Goal: Transaction & Acquisition: Book appointment/travel/reservation

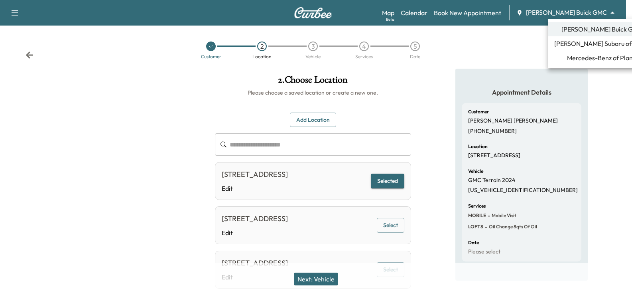
click at [567, 9] on body "**********" at bounding box center [316, 147] width 632 height 295
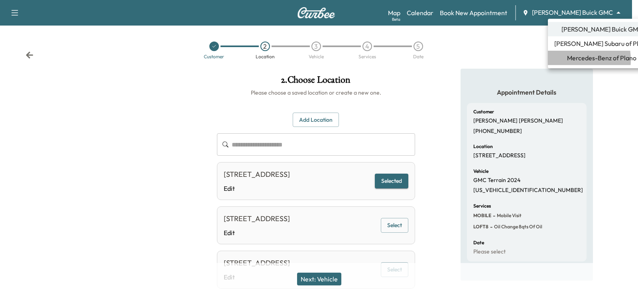
click at [567, 60] on span "Mercedes-Benz of Plano" at bounding box center [601, 58] width 69 height 10
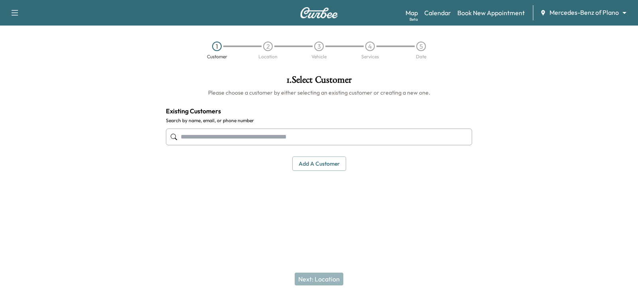
click at [241, 132] on input "text" at bounding box center [319, 136] width 306 height 17
paste input "**********"
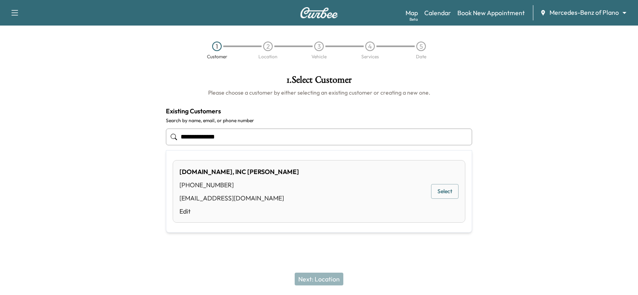
click at [210, 138] on input "**********" at bounding box center [319, 136] width 306 height 17
click at [197, 136] on input "**********" at bounding box center [319, 136] width 306 height 17
click at [434, 191] on button "Select" at bounding box center [445, 191] width 28 height 15
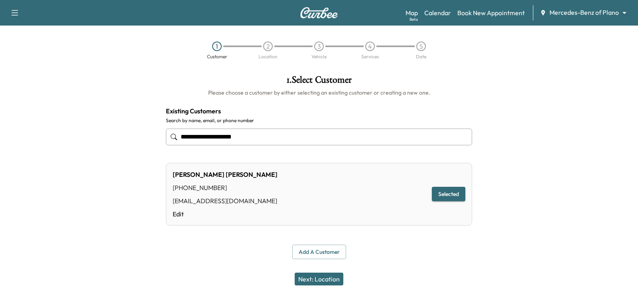
type input "**********"
click at [321, 275] on button "Next: Location" at bounding box center [319, 278] width 49 height 13
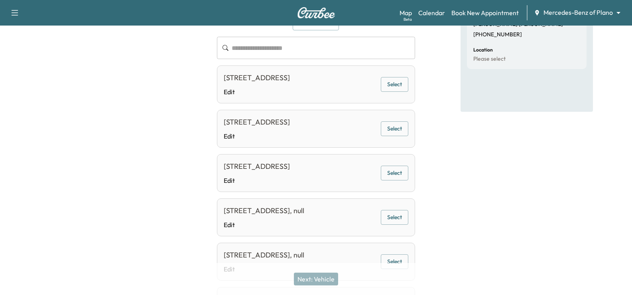
scroll to position [80, 0]
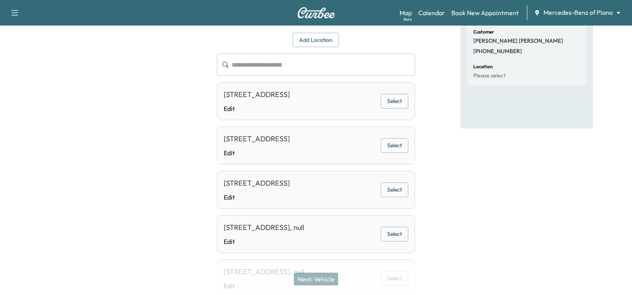
click at [396, 106] on button "Select" at bounding box center [395, 101] width 28 height 15
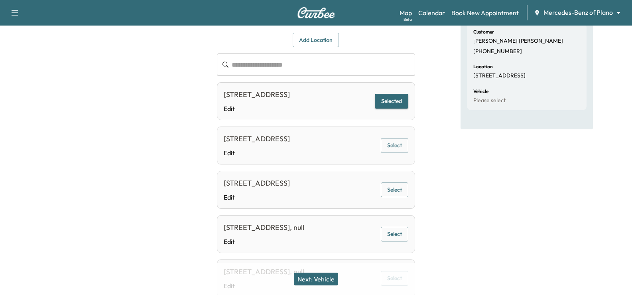
click at [329, 276] on button "Next: Vehicle" at bounding box center [316, 278] width 44 height 13
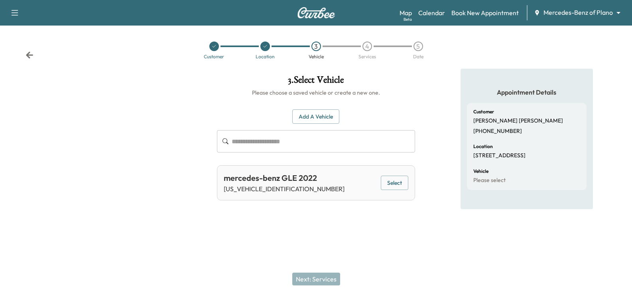
scroll to position [0, 0]
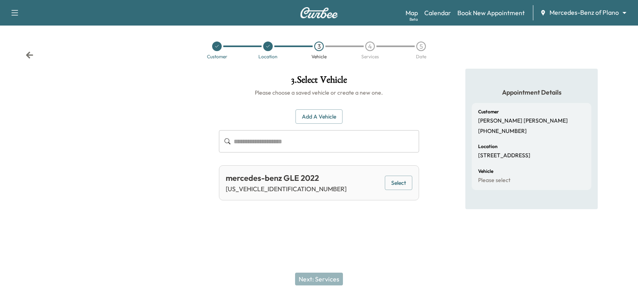
click at [404, 185] on button "Select" at bounding box center [399, 182] width 28 height 15
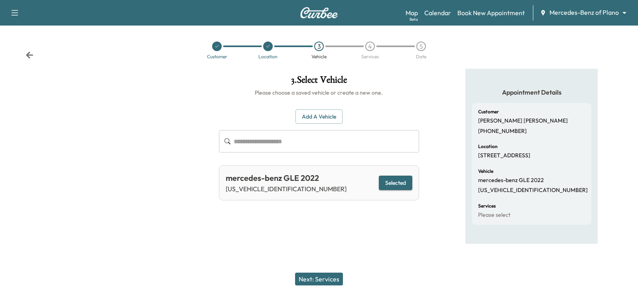
click at [326, 282] on button "Next: Services" at bounding box center [319, 278] width 48 height 13
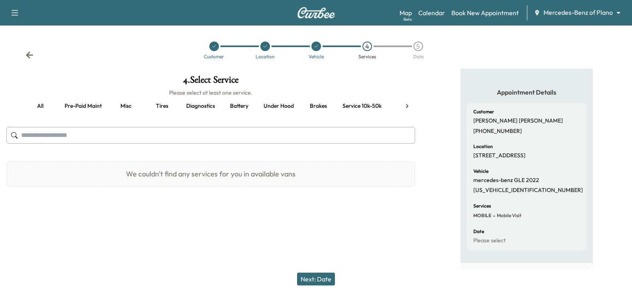
click at [72, 106] on button "Pre-paid maint" at bounding box center [83, 106] width 50 height 19
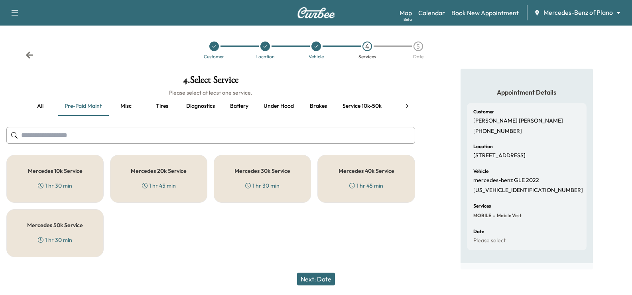
click at [63, 170] on h5 "Mercedes 10k Service" at bounding box center [55, 171] width 55 height 6
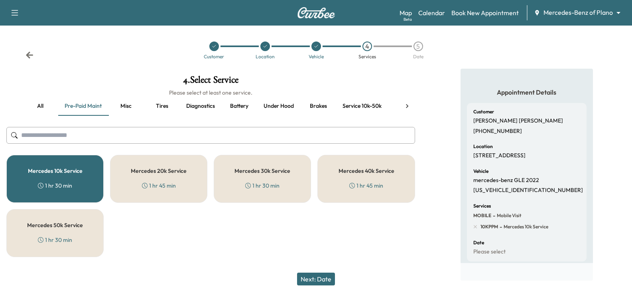
click at [260, 170] on h5 "Mercedes 30k Service" at bounding box center [263, 171] width 56 height 6
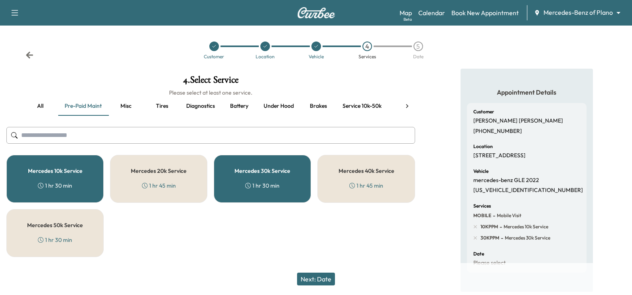
click at [69, 176] on div "Mercedes 10k Service 1 hr 30 min" at bounding box center [54, 179] width 97 height 48
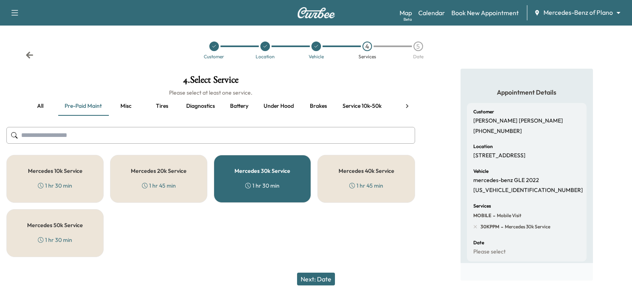
click at [326, 285] on button "Next: Date" at bounding box center [316, 278] width 38 height 13
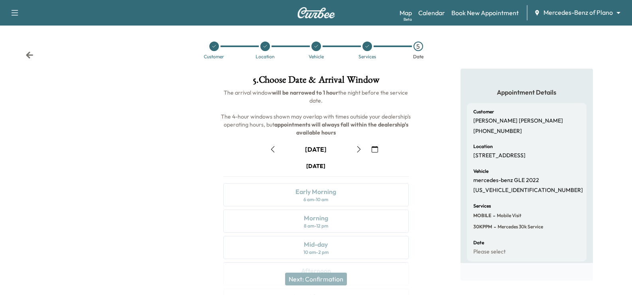
click at [369, 146] on button "button" at bounding box center [375, 149] width 14 height 13
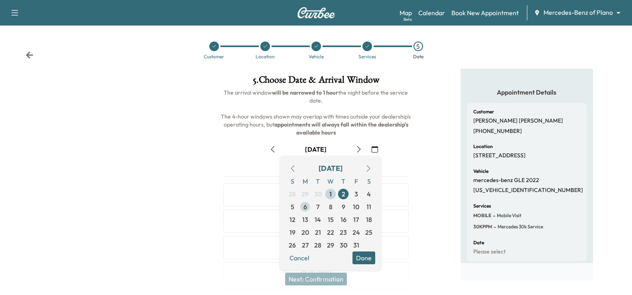
click at [301, 209] on span "6" at bounding box center [305, 206] width 13 height 13
click at [414, 163] on div "[DATE] Early Morning 6 am - 10 am Morning 8 am - 12 pm Mid-day 10 am - 2 pm Aft…" at bounding box center [316, 264] width 198 height 205
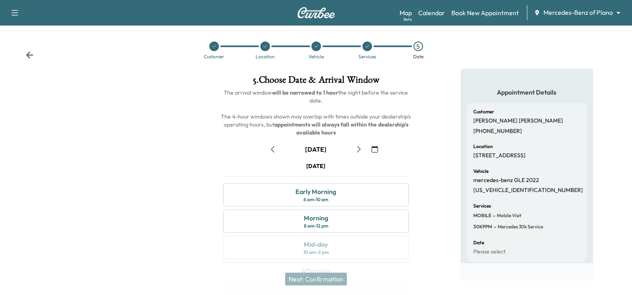
scroll to position [80, 0]
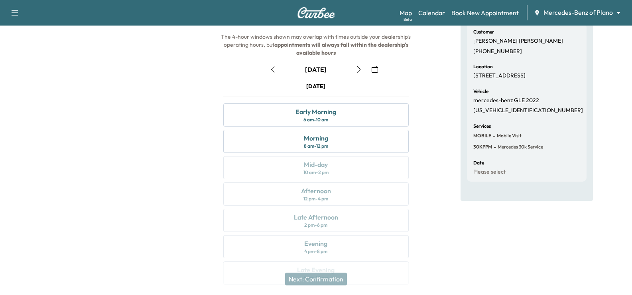
click at [359, 67] on icon "button" at bounding box center [359, 69] width 6 height 6
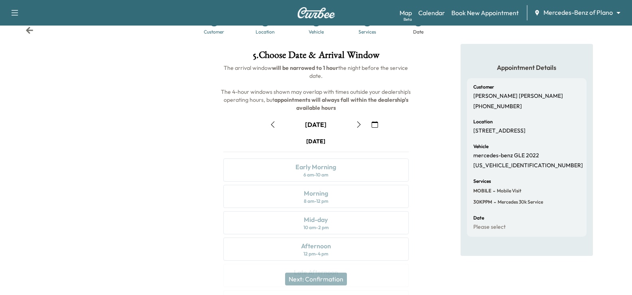
click at [360, 122] on icon "button" at bounding box center [359, 124] width 6 height 6
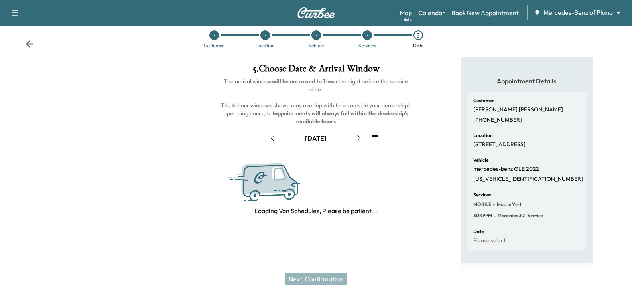
scroll to position [25, 0]
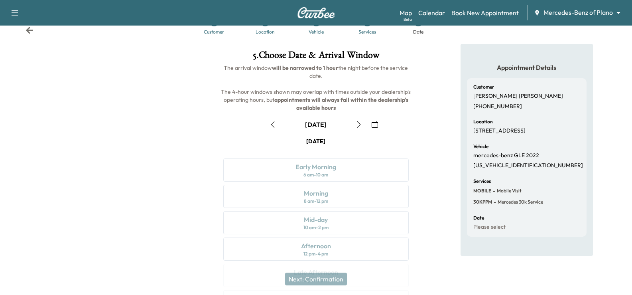
click at [357, 126] on icon "button" at bounding box center [359, 124] width 6 height 6
click at [362, 121] on icon "button" at bounding box center [359, 124] width 6 height 6
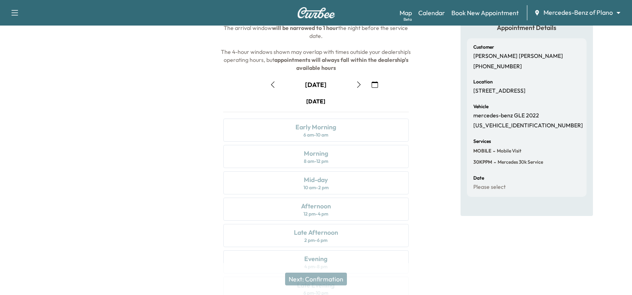
click at [357, 87] on icon "button" at bounding box center [359, 84] width 6 height 6
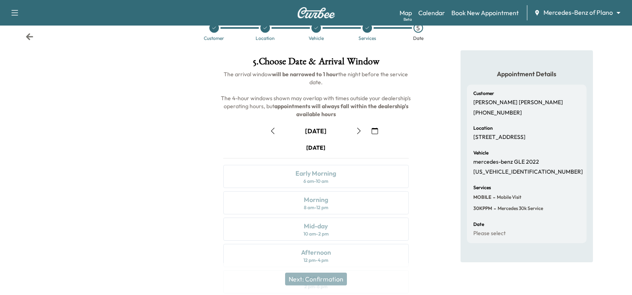
scroll to position [65, 0]
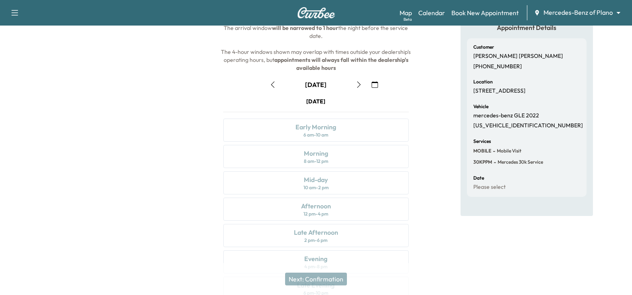
click at [356, 86] on icon "button" at bounding box center [359, 84] width 6 height 6
click at [357, 84] on icon "button" at bounding box center [359, 84] width 6 height 6
click at [357, 86] on icon "button" at bounding box center [359, 84] width 6 height 6
click at [276, 89] on button "button" at bounding box center [273, 84] width 14 height 13
click at [271, 86] on icon "button" at bounding box center [273, 84] width 6 height 6
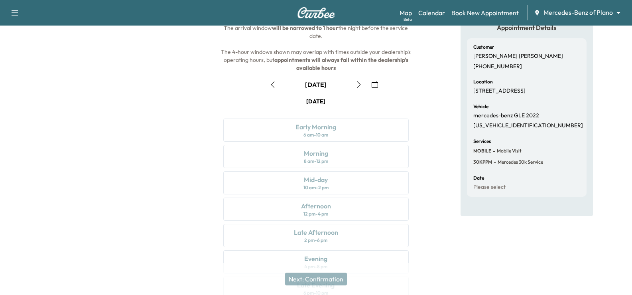
click at [272, 91] on button "button" at bounding box center [273, 84] width 14 height 13
click at [274, 85] on icon "button" at bounding box center [273, 84] width 6 height 6
click at [271, 88] on button "button" at bounding box center [273, 84] width 14 height 13
click at [357, 82] on icon "button" at bounding box center [359, 84] width 6 height 6
click at [355, 82] on button "button" at bounding box center [359, 84] width 14 height 13
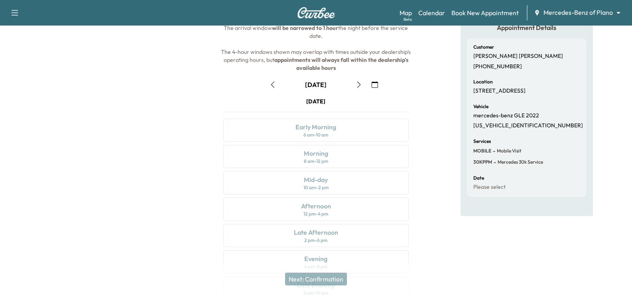
click at [359, 87] on icon "button" at bounding box center [359, 84] width 4 height 6
click at [360, 84] on icon "button" at bounding box center [359, 84] width 4 height 6
click at [357, 87] on icon "button" at bounding box center [359, 84] width 6 height 6
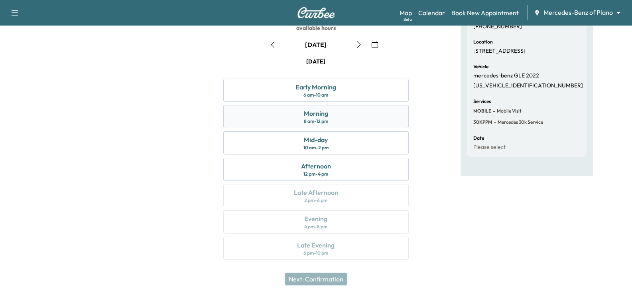
click at [340, 119] on div "Morning 8 am - 12 pm" at bounding box center [315, 116] width 185 height 23
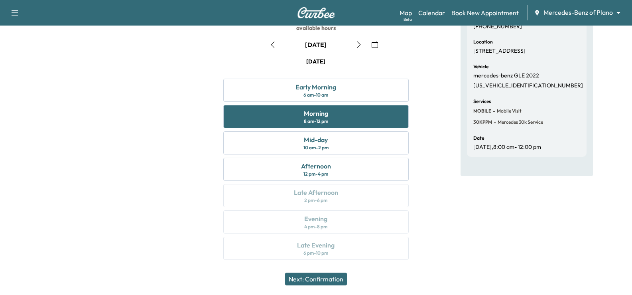
click at [338, 275] on button "Next: Confirmation" at bounding box center [316, 278] width 62 height 13
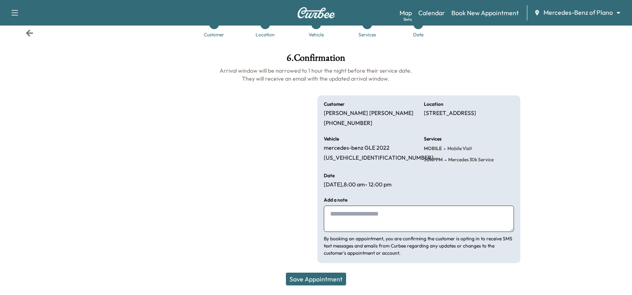
scroll to position [22, 0]
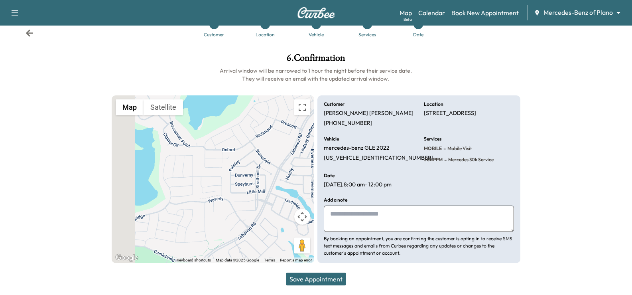
click at [323, 280] on button "Save Appointment" at bounding box center [316, 278] width 60 height 13
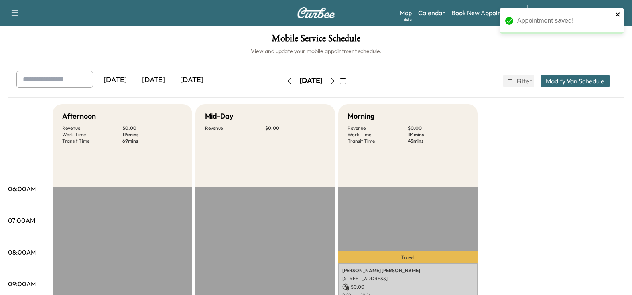
click at [617, 16] on icon "close" at bounding box center [618, 14] width 4 height 4
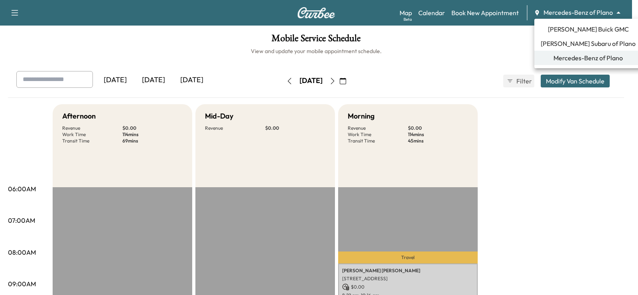
click at [556, 9] on body "Support Log Out Map Beta Calendar Book New Appointment Mercedes-Benz of Plano *…" at bounding box center [319, 147] width 638 height 295
click at [449, 57] on div at bounding box center [319, 147] width 638 height 295
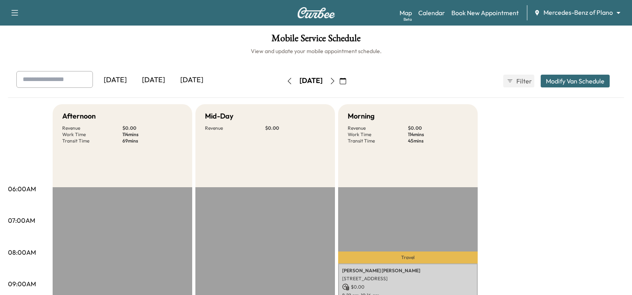
click at [567, 12] on body "Support Log Out Map Beta Calendar Book New Appointment Mercedes-Benz of Plano *…" at bounding box center [316, 147] width 632 height 295
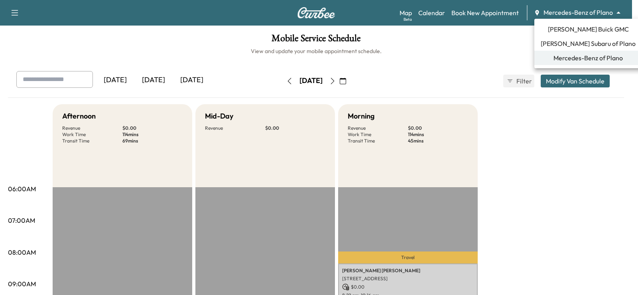
click at [560, 29] on span "[PERSON_NAME] Buick GMC" at bounding box center [588, 29] width 81 height 10
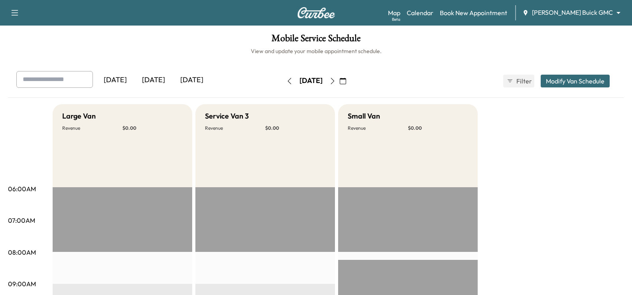
click at [350, 81] on div "[DATE] October 2025 S M T W T F S 28 29 30 1 2 3 4 5 6 7 8 9 10 11 12 13 14 15 …" at bounding box center [316, 81] width 67 height 13
click at [346, 81] on icon "button" at bounding box center [343, 81] width 6 height 6
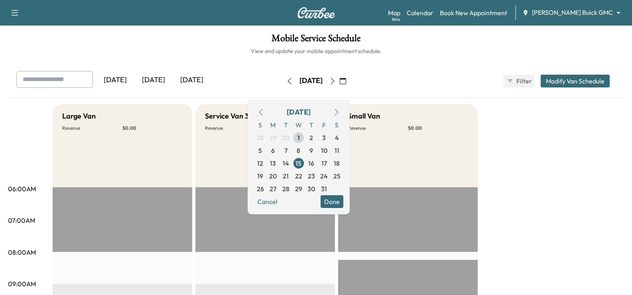
click at [300, 139] on span "1" at bounding box center [299, 138] width 2 height 10
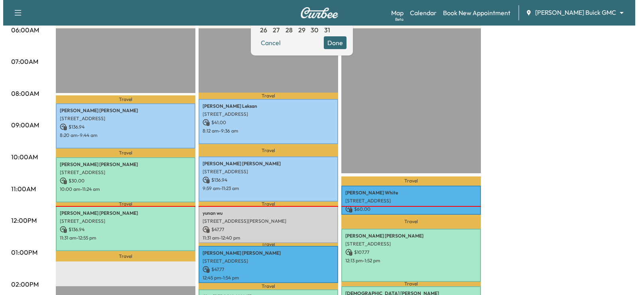
scroll to position [160, 0]
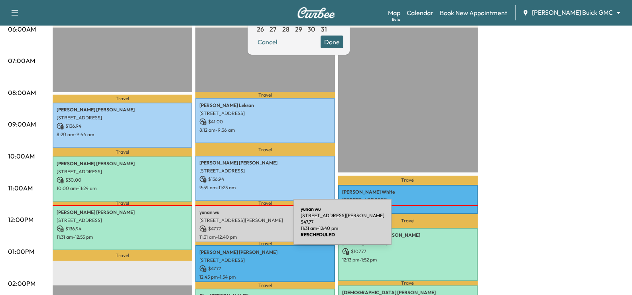
click at [234, 227] on p "$ 47.77" at bounding box center [265, 228] width 132 height 7
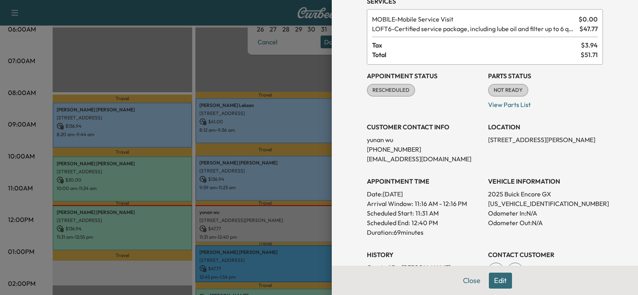
scroll to position [0, 0]
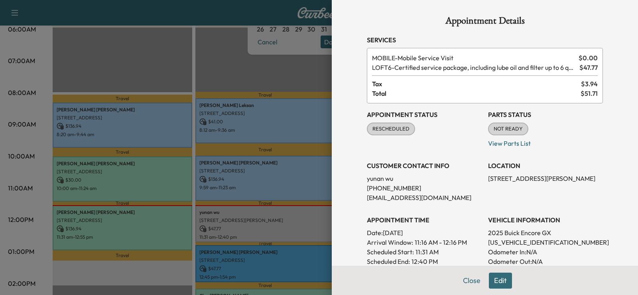
click at [250, 55] on div at bounding box center [319, 147] width 638 height 295
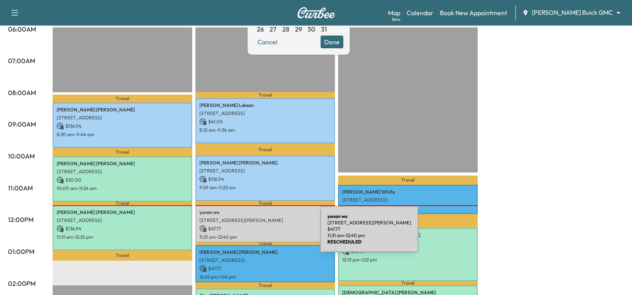
click at [260, 234] on p "11:31 am - 12:40 pm" at bounding box center [265, 237] width 132 height 6
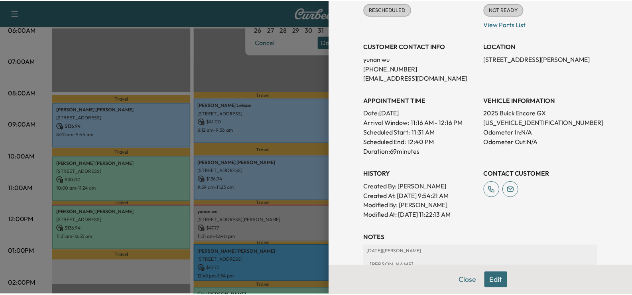
scroll to position [80, 0]
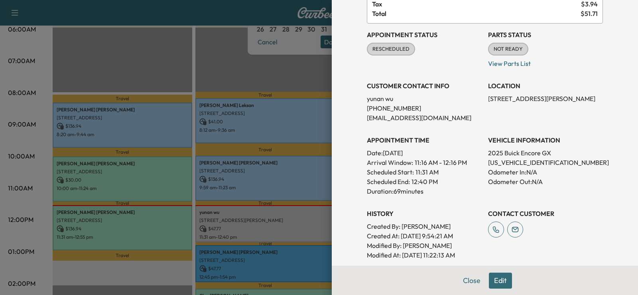
click at [267, 91] on div at bounding box center [319, 147] width 638 height 295
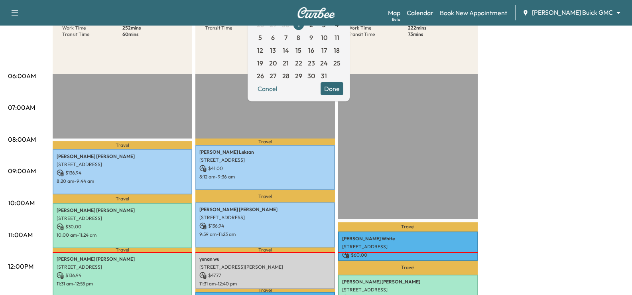
scroll to position [40, 0]
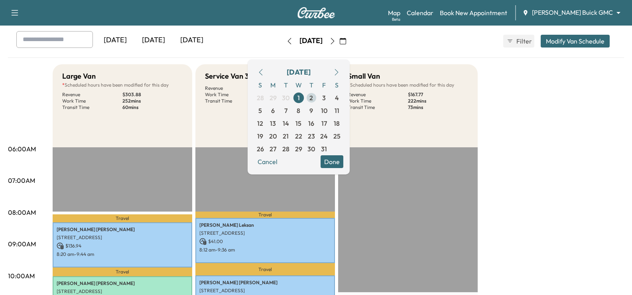
click at [318, 96] on span "2" at bounding box center [311, 97] width 13 height 13
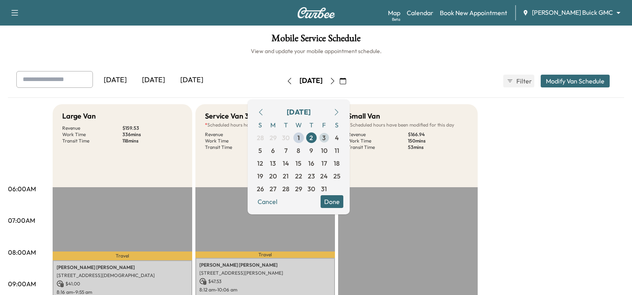
click at [331, 140] on span "3" at bounding box center [324, 137] width 13 height 13
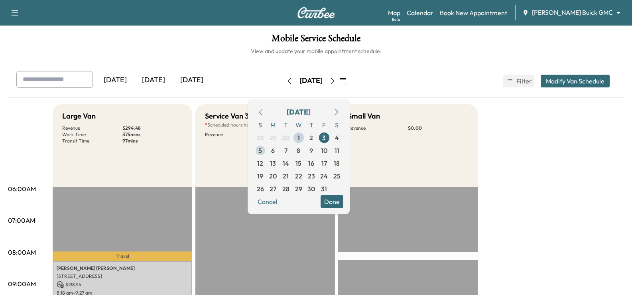
click at [262, 151] on span "5" at bounding box center [260, 151] width 4 height 10
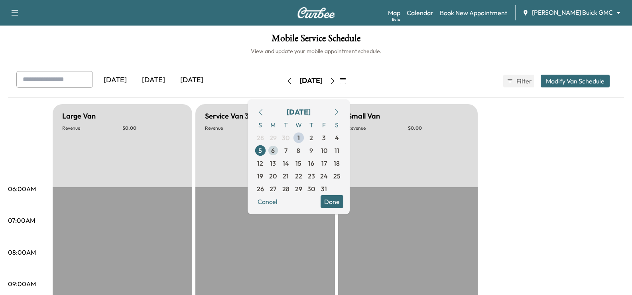
click at [275, 148] on span "6" at bounding box center [273, 151] width 4 height 10
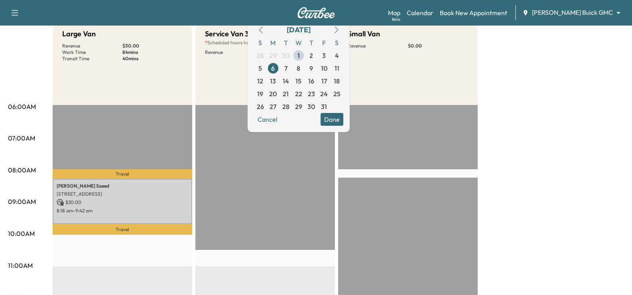
scroll to position [80, 0]
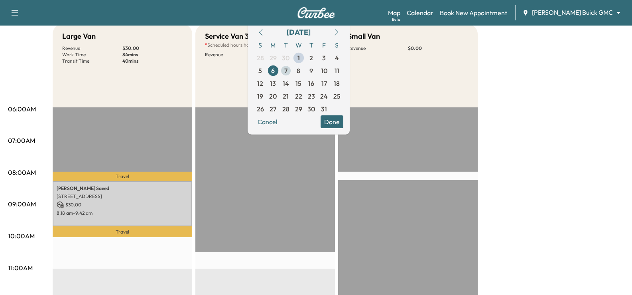
click at [292, 69] on span "7" at bounding box center [286, 70] width 13 height 13
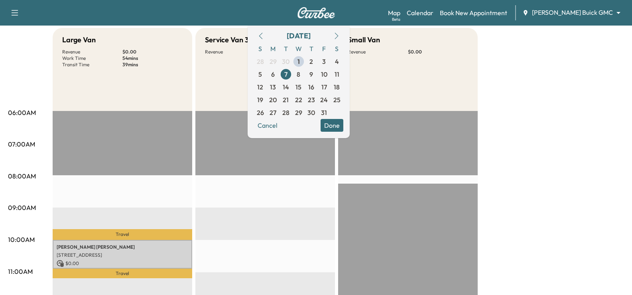
scroll to position [80, 0]
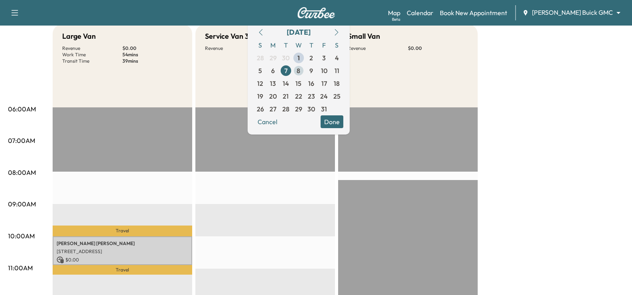
click at [300, 73] on span "8" at bounding box center [299, 71] width 4 height 10
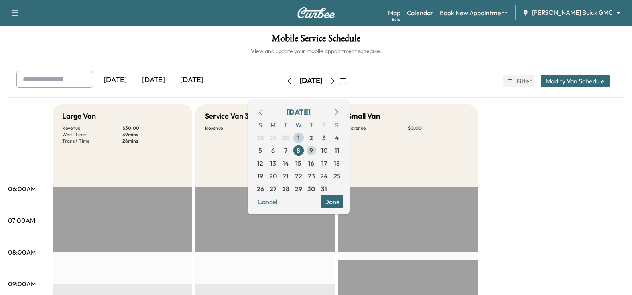
click at [318, 145] on span "9" at bounding box center [311, 150] width 13 height 13
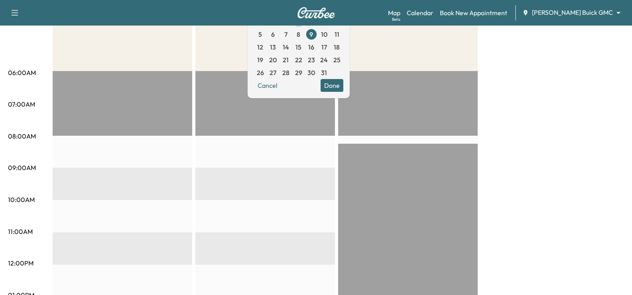
scroll to position [40, 0]
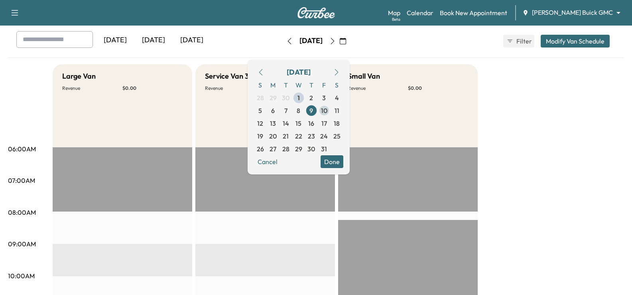
click at [327, 109] on span "10" at bounding box center [324, 111] width 6 height 10
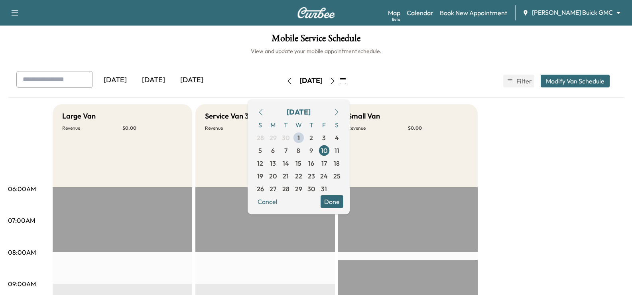
click at [334, 81] on icon "button" at bounding box center [333, 81] width 4 height 6
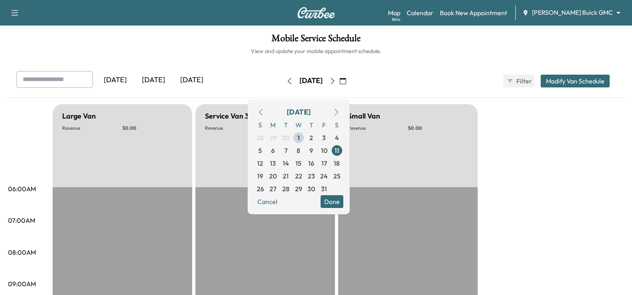
click at [346, 78] on icon "button" at bounding box center [343, 81] width 6 height 6
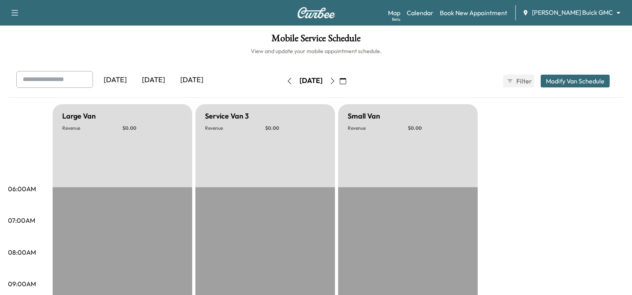
click at [346, 83] on icon "button" at bounding box center [343, 81] width 6 height 6
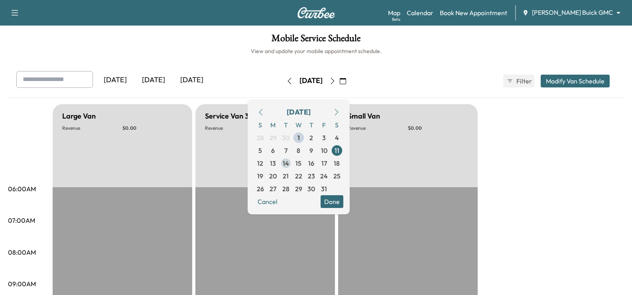
click at [289, 166] on span "14" at bounding box center [286, 163] width 6 height 10
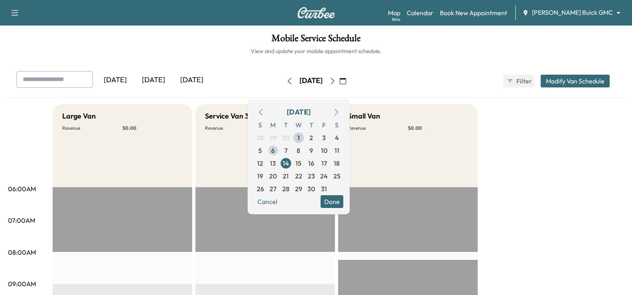
click at [280, 151] on span "6" at bounding box center [273, 150] width 13 height 13
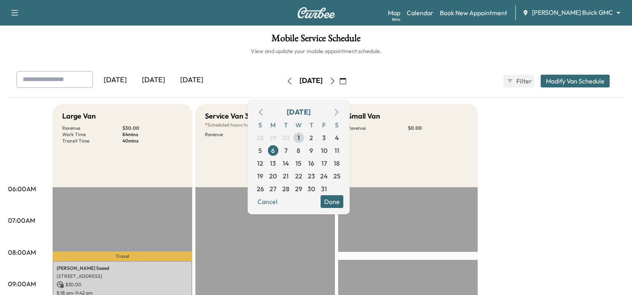
click at [305, 138] on span "1" at bounding box center [298, 137] width 13 height 13
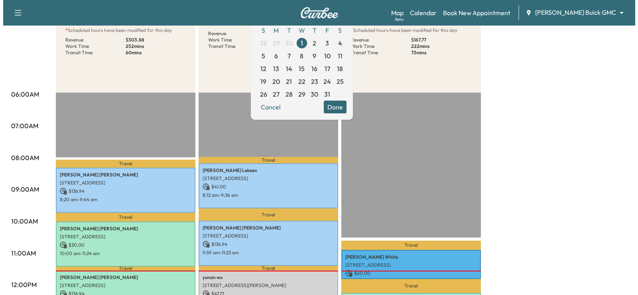
scroll to position [120, 0]
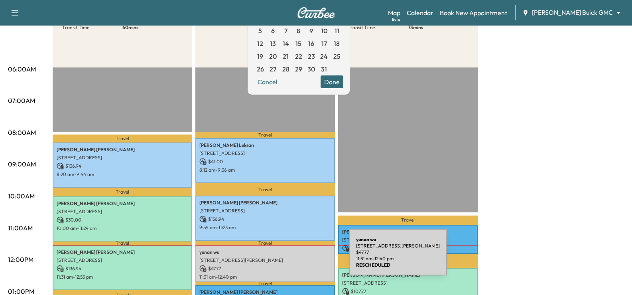
click at [289, 257] on p "[STREET_ADDRESS][PERSON_NAME]" at bounding box center [265, 260] width 132 height 6
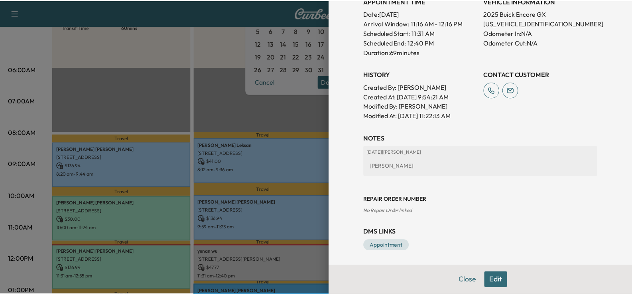
scroll to position [221, 0]
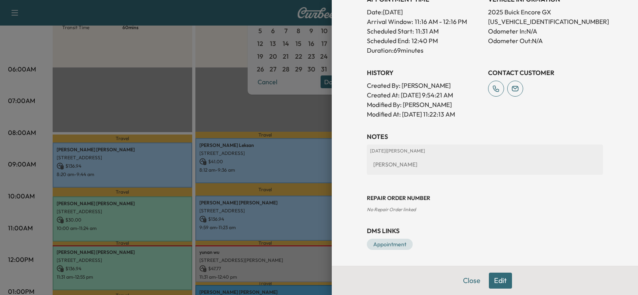
click at [262, 111] on div at bounding box center [319, 147] width 638 height 295
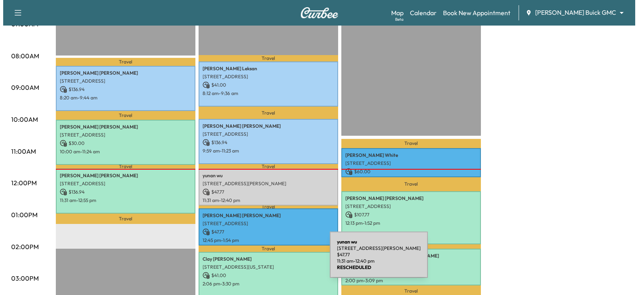
scroll to position [199, 0]
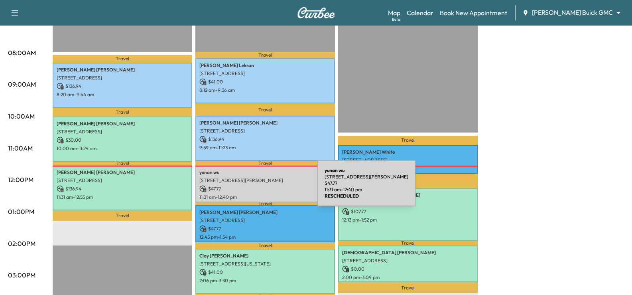
click at [258, 188] on p "$ 47.77" at bounding box center [265, 188] width 132 height 7
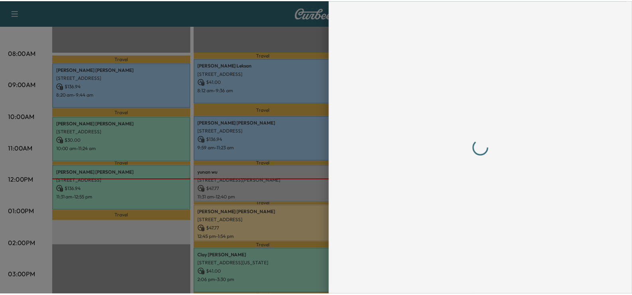
scroll to position [0, 0]
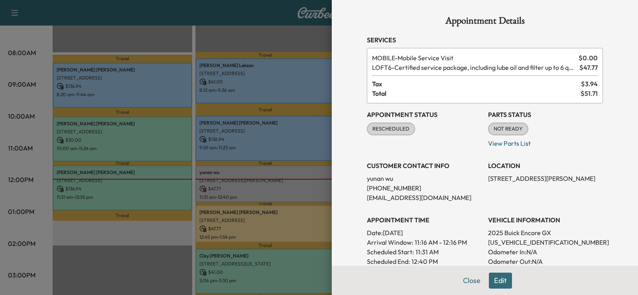
click at [290, 116] on div at bounding box center [319, 147] width 638 height 295
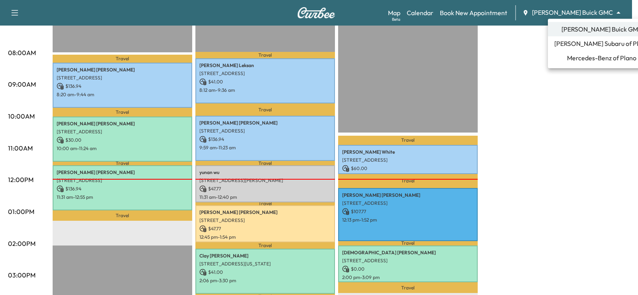
click at [573, 56] on span "Mercedes-Benz of Plano" at bounding box center [601, 58] width 69 height 10
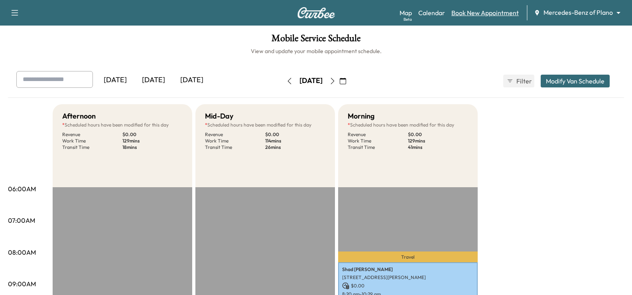
click at [472, 12] on link "Book New Appointment" at bounding box center [484, 13] width 67 height 10
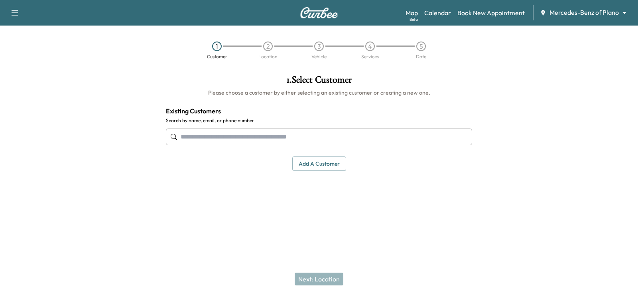
click at [329, 137] on input "text" at bounding box center [319, 136] width 306 height 17
paste input "**********"
click at [207, 138] on input "**********" at bounding box center [319, 136] width 306 height 17
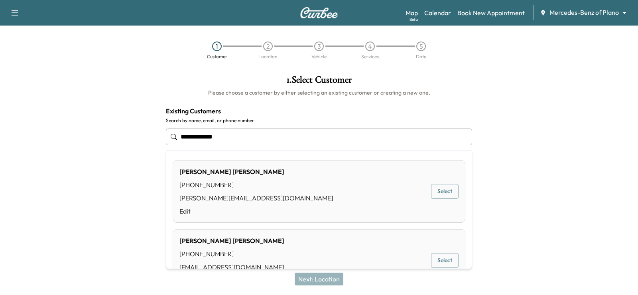
click at [195, 137] on input "**********" at bounding box center [319, 136] width 306 height 17
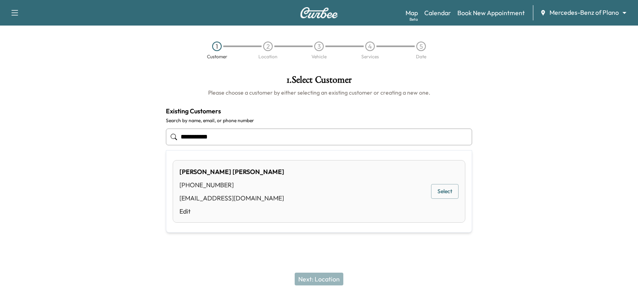
click at [443, 199] on div "[PERSON_NAME] [PHONE_NUMBER] [EMAIL_ADDRESS][DOMAIN_NAME] Edit Select" at bounding box center [319, 191] width 293 height 63
type input "**********"
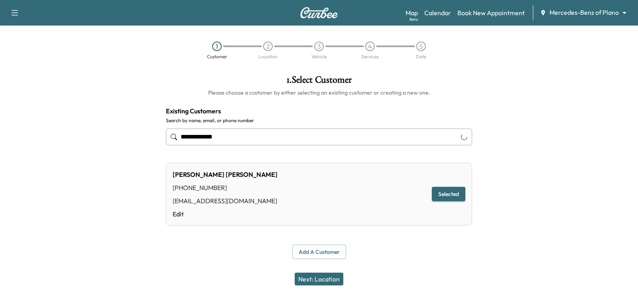
click at [335, 275] on button "Next: Location" at bounding box center [319, 278] width 49 height 13
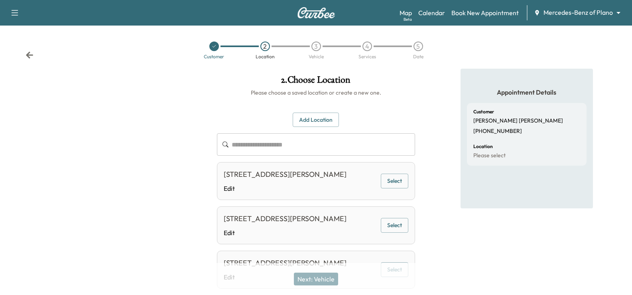
click at [308, 120] on button "Add Location" at bounding box center [316, 119] width 46 height 15
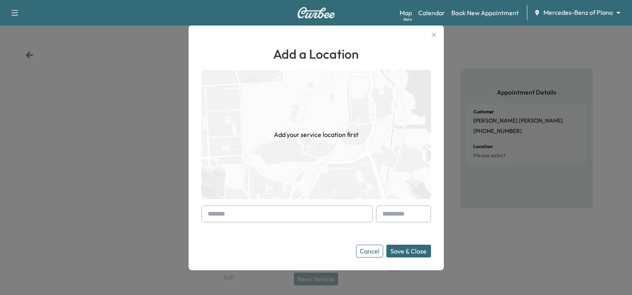
click at [263, 209] on input "text" at bounding box center [287, 213] width 172 height 17
click at [261, 220] on input "text" at bounding box center [287, 213] width 172 height 17
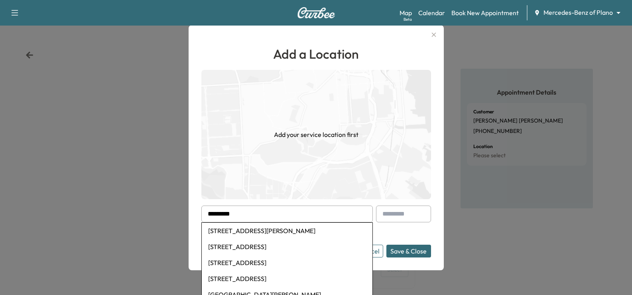
click at [300, 260] on li "[STREET_ADDRESS]" at bounding box center [287, 262] width 171 height 16
type input "**********"
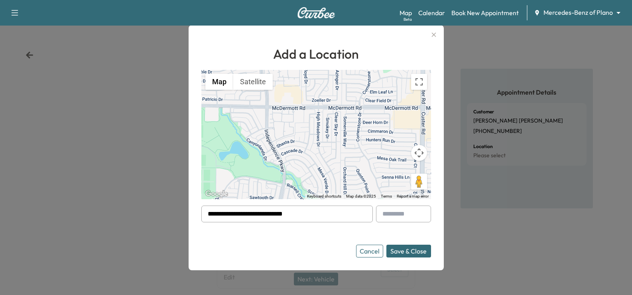
click at [408, 251] on button "Save & Close" at bounding box center [408, 250] width 45 height 13
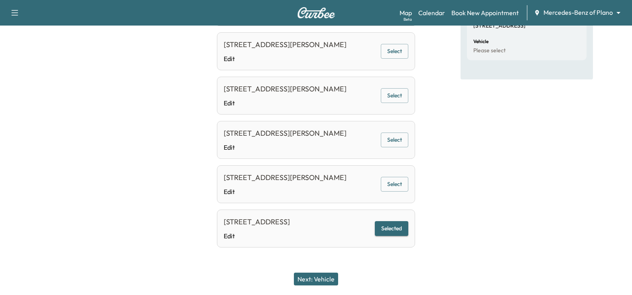
scroll to position [130, 0]
click at [376, 227] on button "Selected" at bounding box center [392, 228] width 34 height 15
click at [326, 279] on button "Next: Vehicle" at bounding box center [316, 278] width 44 height 13
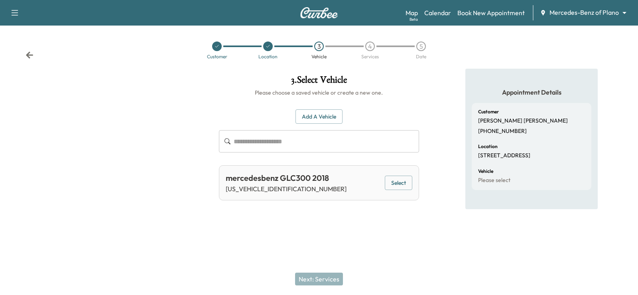
click at [404, 188] on button "Select" at bounding box center [399, 182] width 28 height 15
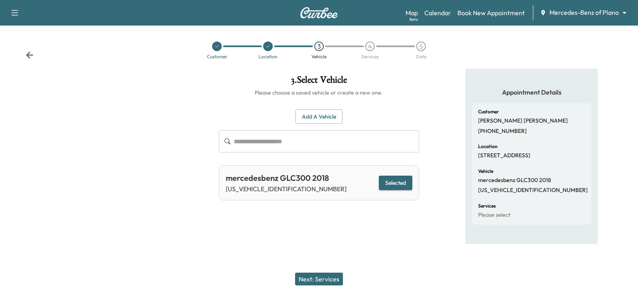
click at [332, 278] on button "Next: Services" at bounding box center [319, 278] width 48 height 13
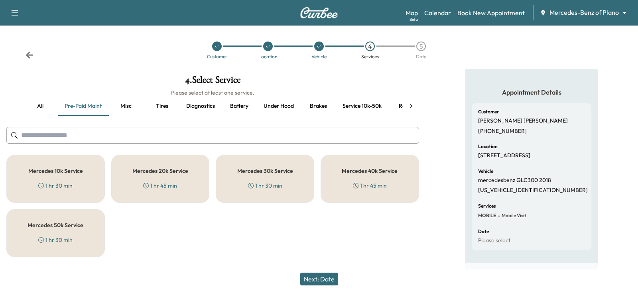
click at [354, 178] on div "Mercedes 40k Service 1 hr 45 min" at bounding box center [370, 179] width 99 height 48
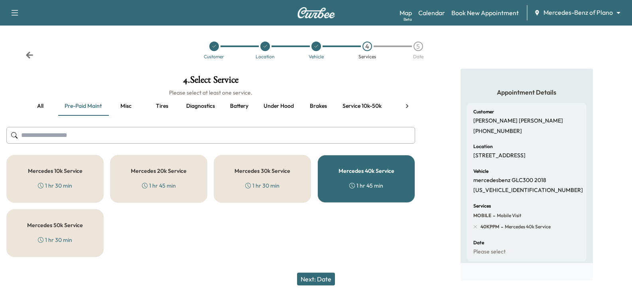
click at [321, 279] on button "Next: Date" at bounding box center [316, 278] width 38 height 13
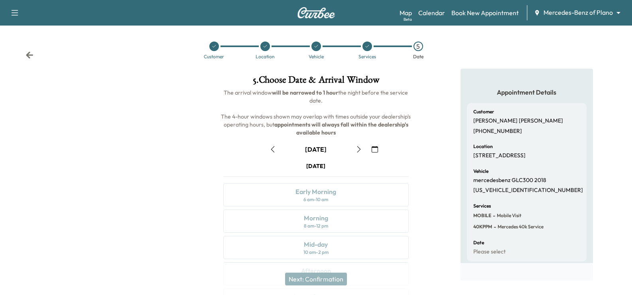
click at [362, 149] on icon "button" at bounding box center [359, 149] width 6 height 6
click at [359, 148] on icon "button" at bounding box center [359, 149] width 6 height 6
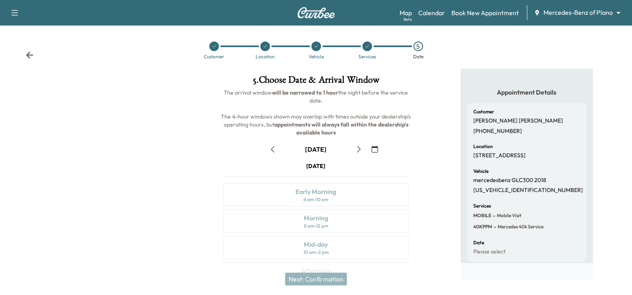
click at [272, 147] on icon "button" at bounding box center [273, 149] width 6 height 6
click at [377, 151] on icon "button" at bounding box center [375, 149] width 6 height 6
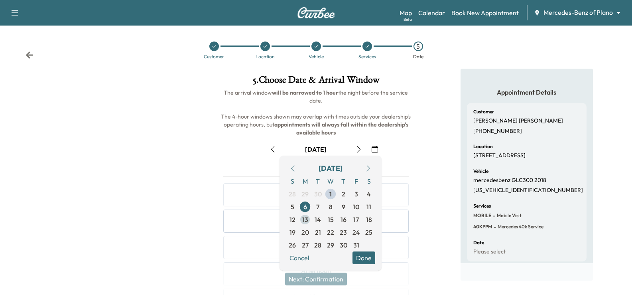
click at [309, 222] on span "13" at bounding box center [305, 219] width 13 height 13
click at [407, 152] on div "[DATE]" at bounding box center [316, 149] width 198 height 13
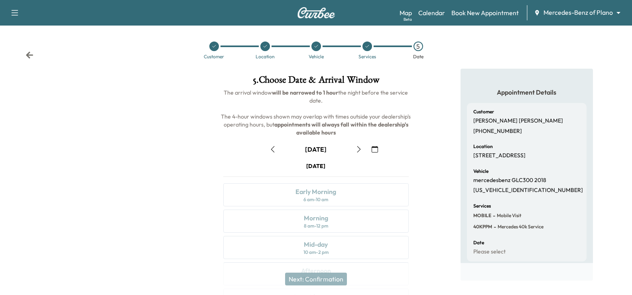
click at [360, 151] on icon "button" at bounding box center [359, 149] width 6 height 6
click at [360, 150] on icon "button" at bounding box center [359, 149] width 6 height 6
click at [278, 148] on button "button" at bounding box center [273, 149] width 14 height 13
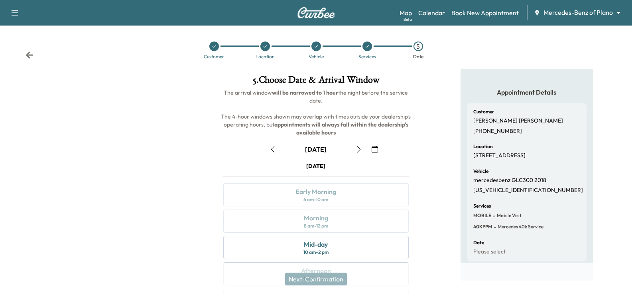
click at [377, 151] on icon "button" at bounding box center [375, 149] width 6 height 6
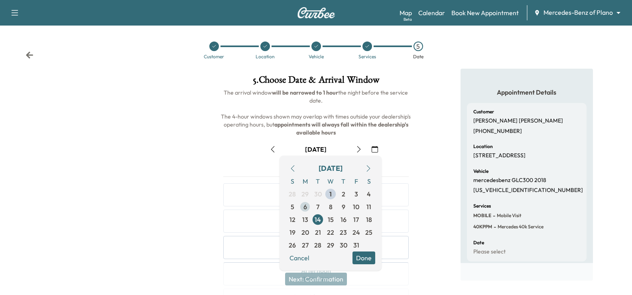
click at [303, 208] on span "6" at bounding box center [305, 206] width 13 height 13
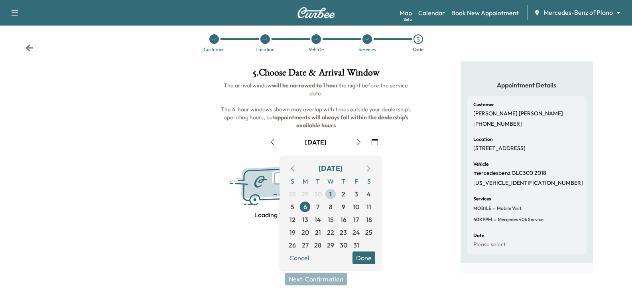
scroll to position [11, 0]
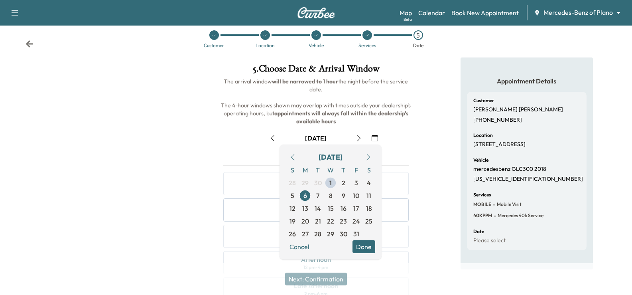
click at [404, 149] on div "October [DATE] S M T W T F S 28 29 30 1 2 3 4 5 6 7 8 9 10 11 12 13 14 15 16 17…" at bounding box center [316, 240] width 198 height 231
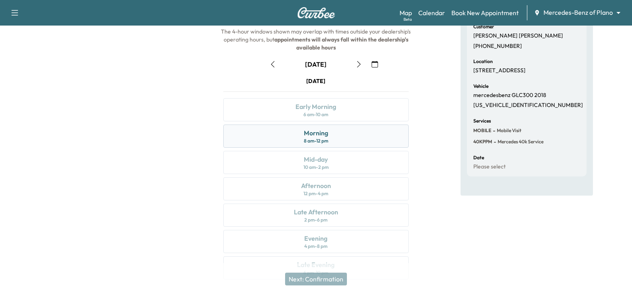
scroll to position [91, 0]
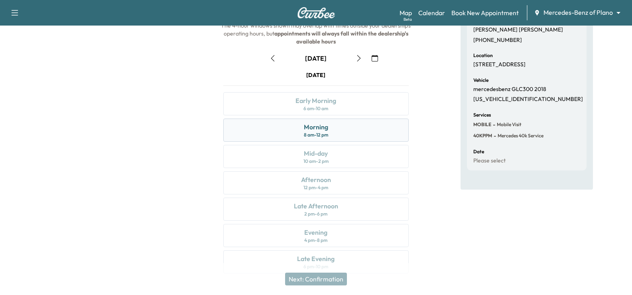
click at [341, 128] on div "Morning 8 am - 12 pm" at bounding box center [315, 129] width 185 height 23
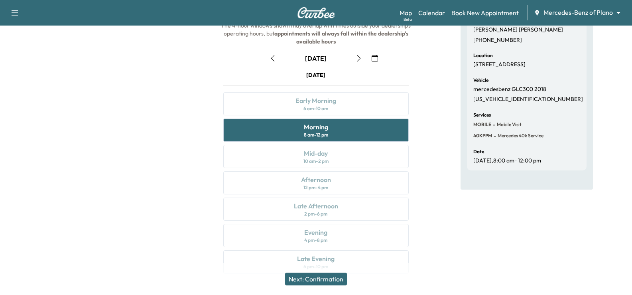
click at [324, 278] on button "Next: Confirmation" at bounding box center [316, 278] width 62 height 13
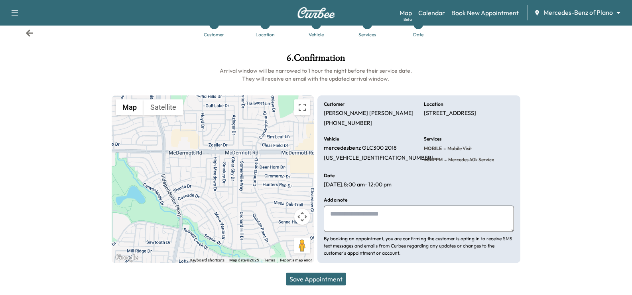
click at [336, 280] on button "Save Appointment" at bounding box center [316, 278] width 60 height 13
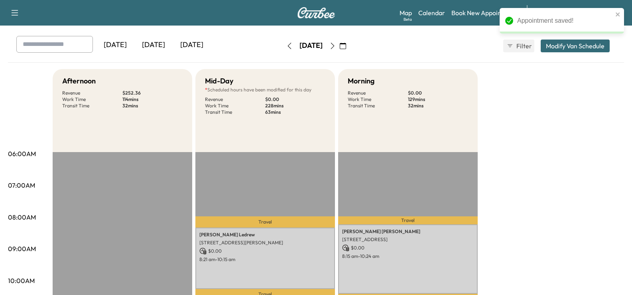
scroll to position [80, 0]
